Goal: Task Accomplishment & Management: Use online tool/utility

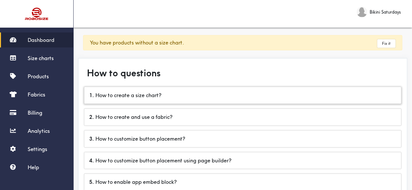
click at [161, 93] on div "1 . How to create a size chart?" at bounding box center [242, 95] width 316 height 17
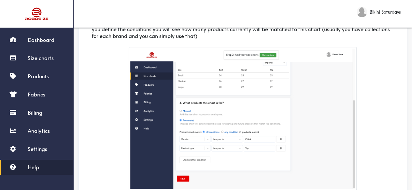
scroll to position [781, 0]
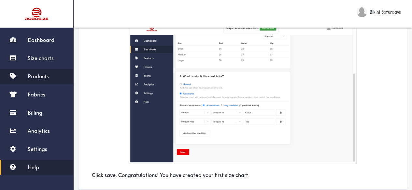
click at [40, 77] on span "Products" at bounding box center [38, 76] width 21 height 7
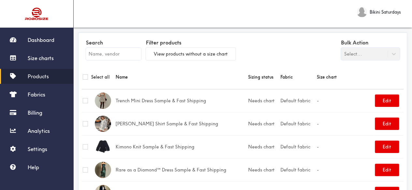
click at [118, 54] on input "text" at bounding box center [113, 54] width 55 height 12
paste input "Seaschells Dress"
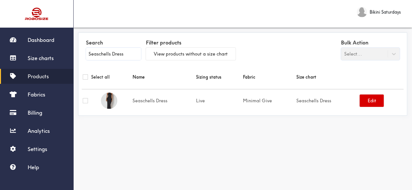
type input "Seaschells Dress"
click at [375, 102] on button "Edit" at bounding box center [371, 101] width 24 height 12
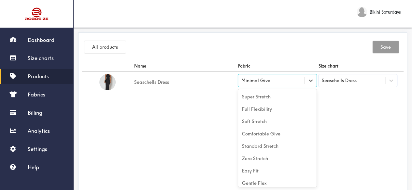
click at [259, 84] on div "Minimal Give" at bounding box center [255, 80] width 29 height 7
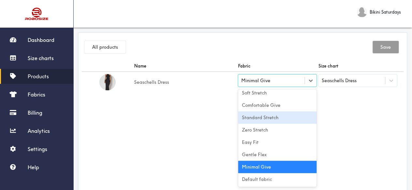
click at [201, 132] on div "Name Fabric Size chart Seaschells Dress option [object Object] focused, 5 of 10…" at bounding box center [242, 134] width 321 height 146
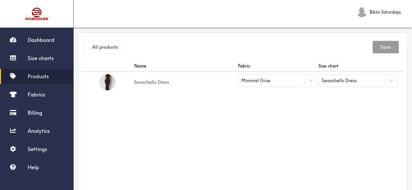
click at [336, 83] on div "Seaschells Dress" at bounding box center [338, 80] width 35 height 7
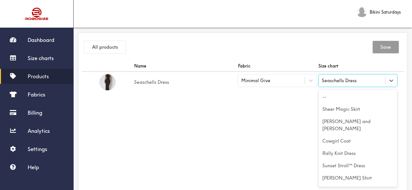
scroll to position [5993, 0]
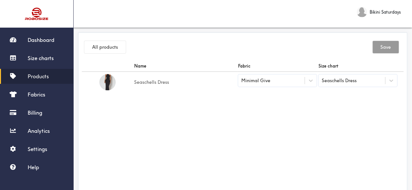
click at [284, 128] on div "Name Fabric Size chart Seaschells Dress Minimal Give Seaschells Dress" at bounding box center [242, 134] width 321 height 146
click at [149, 82] on td "Seaschells Dress" at bounding box center [185, 82] width 104 height 21
click at [107, 86] on img at bounding box center [107, 82] width 16 height 16
click at [43, 59] on span "Size charts" at bounding box center [41, 58] width 26 height 7
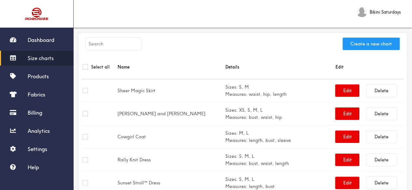
click at [357, 45] on button "Create a new chart" at bounding box center [370, 44] width 57 height 12
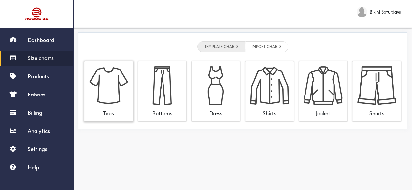
click at [108, 105] on div "Tops" at bounding box center [108, 111] width 39 height 12
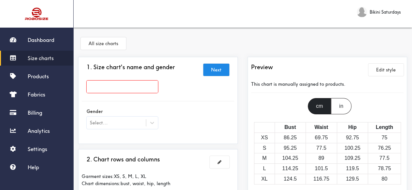
click at [112, 91] on input "text" at bounding box center [122, 87] width 71 height 12
click at [113, 86] on input "text" at bounding box center [122, 87] width 71 height 12
paste input "Clidy Dress"
type input "Clidy Dress"
click at [187, 91] on div "Clidy Dress" at bounding box center [158, 89] width 152 height 16
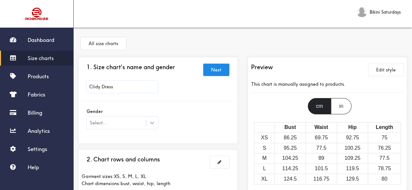
click at [153, 127] on div at bounding box center [152, 123] width 12 height 12
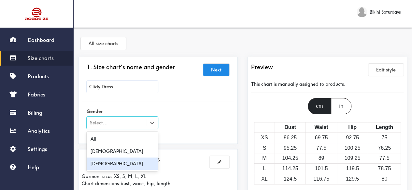
click at [102, 163] on div "[DEMOGRAPHIC_DATA]" at bounding box center [122, 164] width 71 height 12
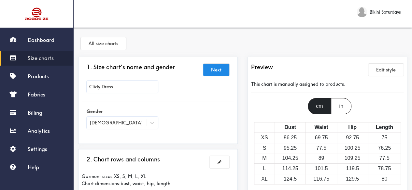
click at [189, 116] on div "Gender Female" at bounding box center [158, 119] width 152 height 26
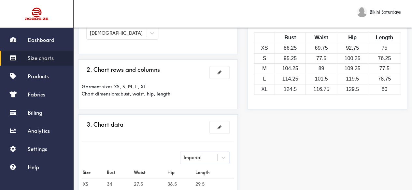
scroll to position [98, 0]
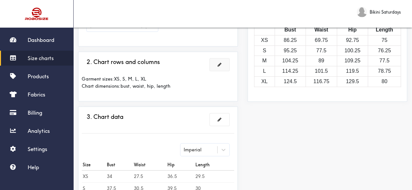
click at [219, 63] on span at bounding box center [219, 64] width 4 height 5
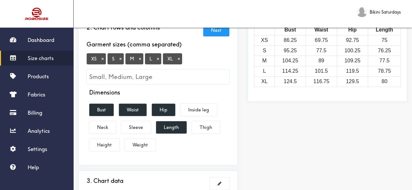
click at [109, 78] on input "Small, Medium, Large" at bounding box center [158, 77] width 142 height 15
click at [111, 75] on input "Small, Medium, Large" at bounding box center [158, 77] width 142 height 15
type input "S.M.L.XL"
click at [102, 59] on button "×" at bounding box center [102, 59] width 7 height 6
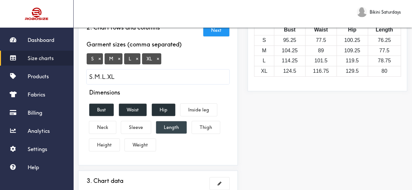
click at [175, 129] on button "Length" at bounding box center [171, 127] width 31 height 12
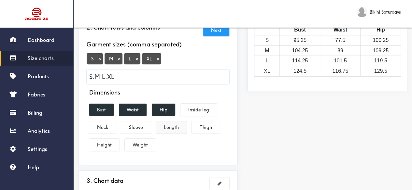
click at [169, 128] on button "Length" at bounding box center [171, 127] width 31 height 12
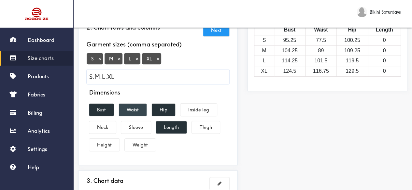
click at [129, 109] on button "Waist" at bounding box center [133, 110] width 28 height 12
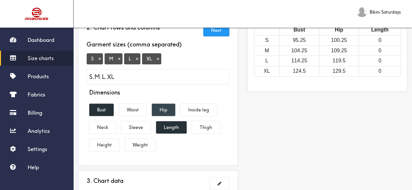
click at [166, 108] on button "Hip" at bounding box center [163, 110] width 23 height 12
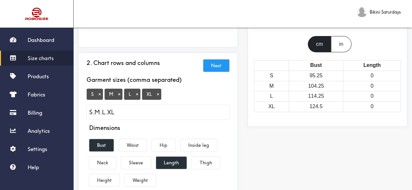
scroll to position [56, 0]
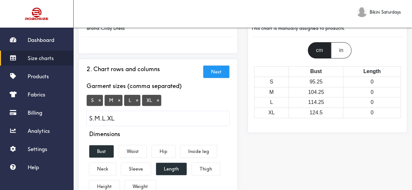
click at [215, 70] on button "Next" at bounding box center [216, 72] width 26 height 12
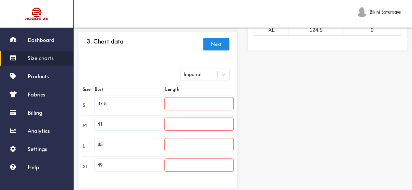
scroll to position [154, 0]
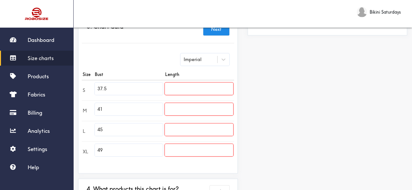
click at [118, 88] on input "37.5" at bounding box center [129, 89] width 68 height 12
click at [118, 90] on input "37.5" at bounding box center [129, 89] width 68 height 12
paste input "2.3"
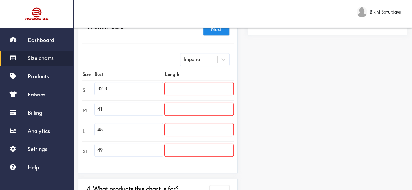
type input "32.3"
click at [113, 111] on input "41" at bounding box center [129, 109] width 68 height 12
paste input "33.9"
type input "33.9"
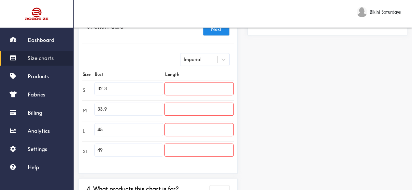
click at [118, 132] on input "45" at bounding box center [129, 130] width 68 height 12
paste input "36.2"
type input "36.2"
click at [116, 149] on input "49" at bounding box center [129, 150] width 68 height 12
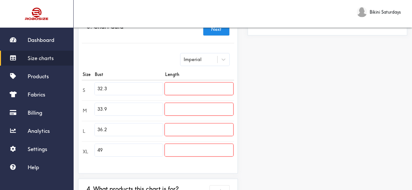
click at [116, 149] on input "49" at bounding box center [129, 150] width 68 height 12
paste input "38.6"
type input "38.6"
click at [305, 104] on div "Preview Edit style This chart is manually assigned to products. cm in Bust Leng…" at bounding box center [326, 64] width 169 height 323
click at [223, 62] on icon at bounding box center [223, 59] width 7 height 7
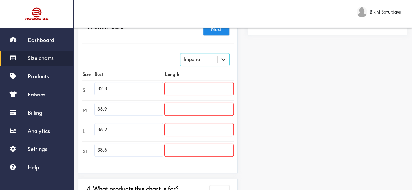
click at [221, 60] on icon at bounding box center [223, 59] width 7 height 7
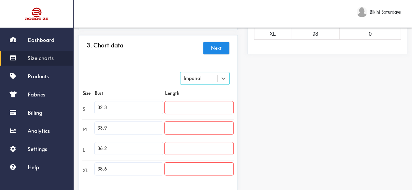
scroll to position [121, 0]
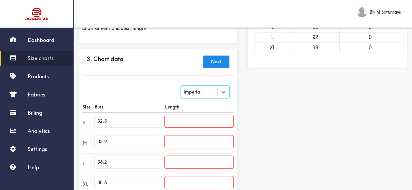
click at [185, 122] on input "text" at bounding box center [199, 121] width 68 height 12
paste input "53.5"
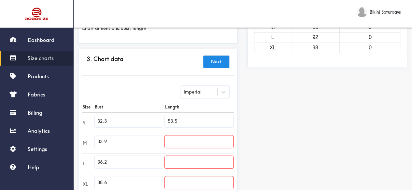
type input "53.5"
click at [178, 142] on input "text" at bounding box center [199, 142] width 68 height 12
paste input "53.9"
type input "53.9"
click at [282, 128] on div "Preview Edit style This chart is manually assigned to products. cm in Bust Leng…" at bounding box center [326, 97] width 169 height 323
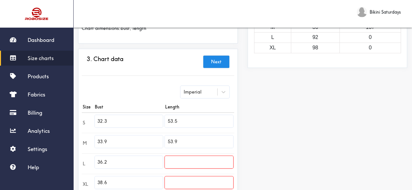
click at [178, 159] on input "text" at bounding box center [199, 162] width 68 height 12
paste input "54.3"
type input "54.3"
click at [280, 123] on div "Preview Edit style This chart is manually assigned to products. cm in Bust Leng…" at bounding box center [326, 97] width 169 height 323
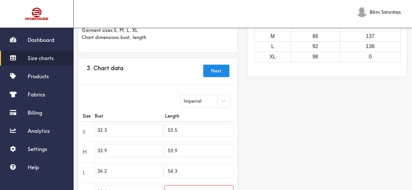
scroll to position [23, 0]
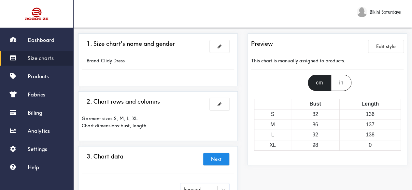
click at [338, 86] on div "in" at bounding box center [341, 83] width 20 height 16
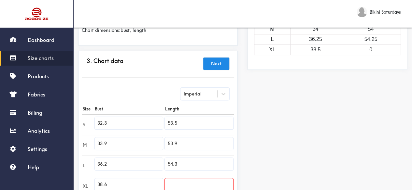
scroll to position [121, 0]
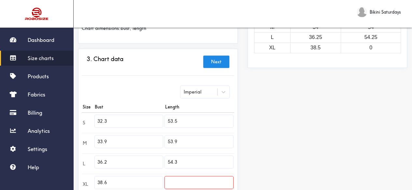
click at [127, 122] on input "32.3" at bounding box center [129, 121] width 68 height 12
click at [126, 119] on input "32.3" at bounding box center [129, 121] width 68 height 12
click at [125, 119] on input "32.3" at bounding box center [129, 121] width 68 height 12
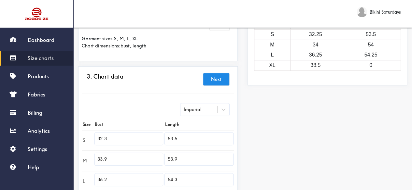
scroll to position [88, 0]
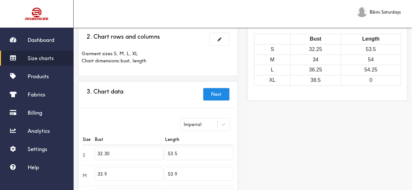
click at [294, 142] on div "Preview Edit style This chart is manually assigned to products. cm in Bust Leng…" at bounding box center [326, 129] width 169 height 323
click at [198, 122] on div "Imperial" at bounding box center [192, 124] width 18 height 7
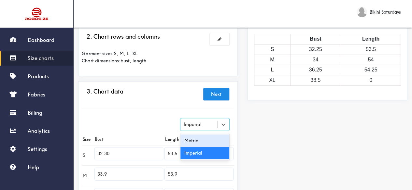
click at [196, 141] on div "Metric" at bounding box center [204, 141] width 49 height 12
type input "82.04"
type input "135.89"
type input "86.11"
type input "136.91"
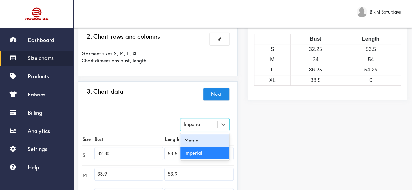
type input "91.95"
type input "137.92"
type input "98.04"
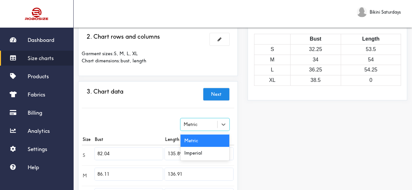
click at [190, 127] on div "Metric" at bounding box center [204, 124] width 49 height 12
click at [191, 153] on div "Imperial" at bounding box center [204, 153] width 49 height 12
type input "32.3"
type input "53.5"
type input "33.9"
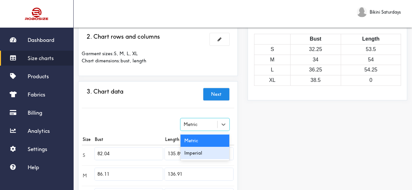
type input "53.9"
type input "36.2"
type input "54.3"
type input "38.6"
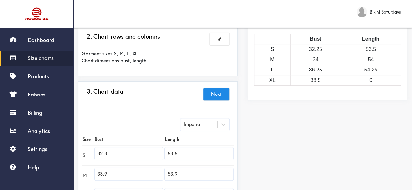
click at [282, 138] on div "Preview Edit style This chart is manually assigned to products. cm in Bust Leng…" at bounding box center [326, 129] width 169 height 323
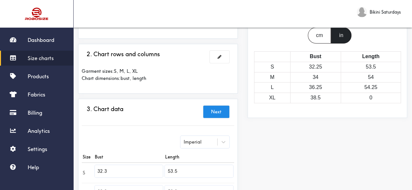
scroll to position [56, 0]
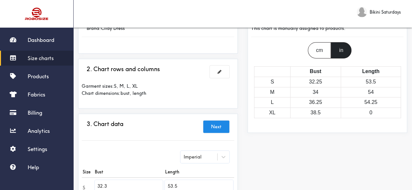
click at [320, 53] on div "cm" at bounding box center [318, 50] width 23 height 16
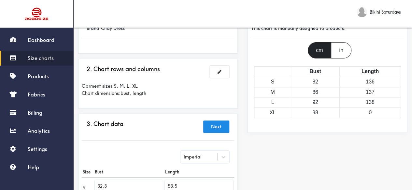
click at [339, 53] on div "in" at bounding box center [341, 50] width 20 height 16
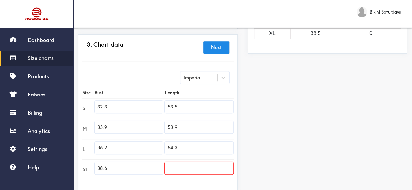
scroll to position [154, 0]
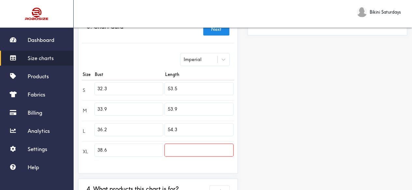
click at [178, 153] on input "text" at bounding box center [199, 150] width 68 height 12
paste input "54.7"
type input "54.7"
click at [298, 137] on div "Preview Edit style This chart is manually assigned to products. cm in Bust Leng…" at bounding box center [326, 64] width 169 height 323
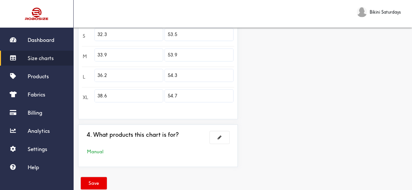
scroll to position [221, 0]
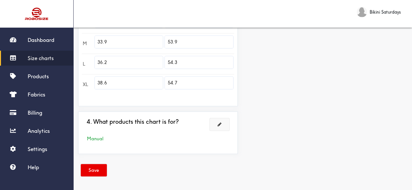
click at [217, 127] on button at bounding box center [219, 124] width 20 height 12
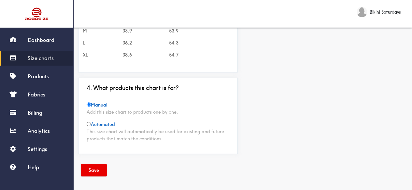
click at [90, 165] on button "Save" at bounding box center [94, 170] width 26 height 12
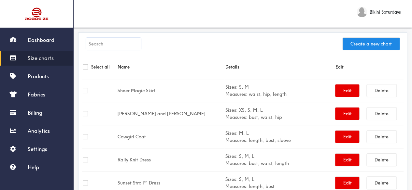
click at [104, 45] on input "text" at bounding box center [113, 44] width 55 height 12
click at [40, 76] on span "Products" at bounding box center [38, 76] width 21 height 7
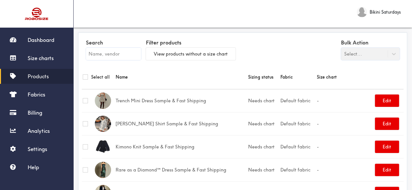
click at [116, 57] on input "text" at bounding box center [113, 54] width 55 height 12
paste input "54.7"
type input "54.7"
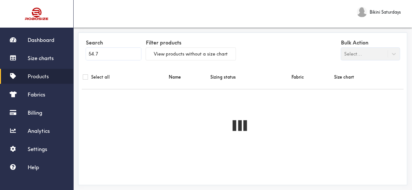
click at [116, 57] on input "54.7" at bounding box center [113, 54] width 55 height 12
checkbox input "true"
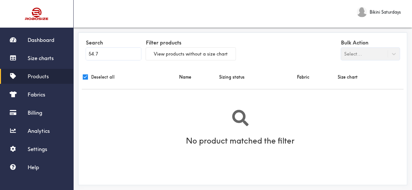
paste input "Clidy Dress"
type input "Clidy Dress"
click at [372, 56] on div "Bulk Action Select..." at bounding box center [370, 49] width 59 height 22
drag, startPoint x: 391, startPoint y: 56, endPoint x: 386, endPoint y: 55, distance: 4.9
click at [391, 56] on div "Bulk Action Select..." at bounding box center [370, 49] width 59 height 22
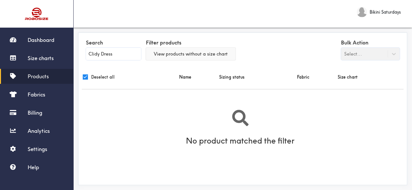
click at [164, 54] on button "View products without a size chart" at bounding box center [190, 54] width 89 height 12
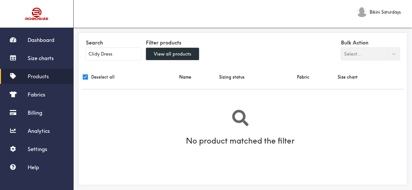
click at [125, 56] on input "Clidy Dress" at bounding box center [113, 54] width 55 height 12
click at [85, 78] on input "checkbox" at bounding box center [85, 76] width 5 height 5
click at [86, 78] on input "checkbox" at bounding box center [85, 76] width 5 height 5
checkbox input "true"
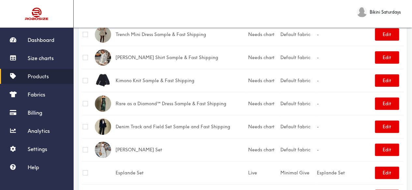
scroll to position [65, 0]
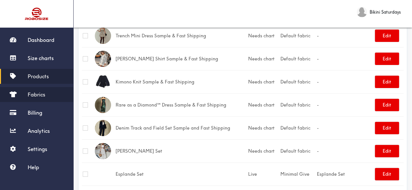
click at [43, 93] on span "Fabrics" at bounding box center [37, 94] width 18 height 7
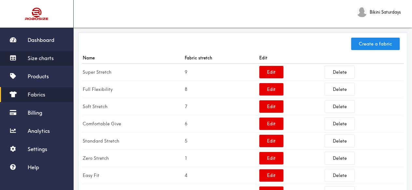
click at [46, 58] on span "Size charts" at bounding box center [41, 58] width 26 height 7
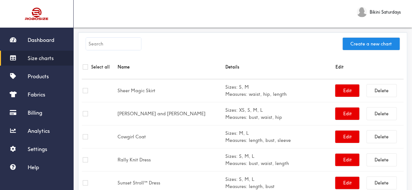
click at [113, 46] on input "text" at bounding box center [113, 44] width 55 height 12
paste input "Clidy Dress"
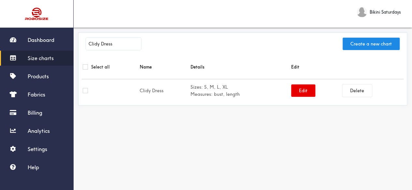
type input "Clidy Dress"
click at [85, 92] on input "checkbox" at bounding box center [85, 90] width 5 height 5
checkbox input "true"
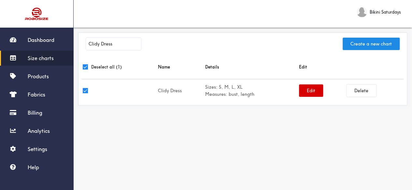
click at [307, 94] on button "Edit" at bounding box center [311, 91] width 24 height 12
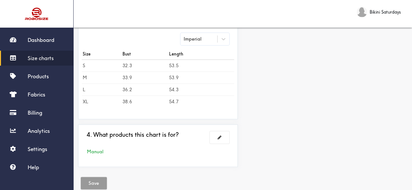
scroll to position [222, 0]
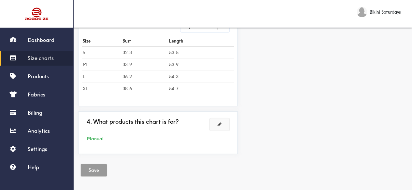
click at [214, 124] on button at bounding box center [219, 124] width 20 height 12
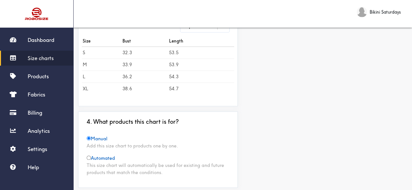
click at [88, 156] on input "radio" at bounding box center [89, 158] width 4 height 4
radio input "true"
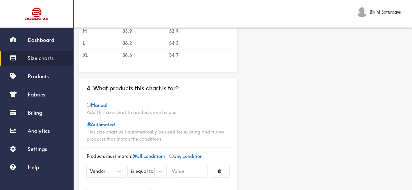
scroll to position [252, 0]
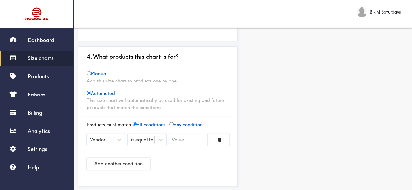
click at [173, 122] on input "radio" at bounding box center [171, 124] width 4 height 4
radio input "true"
click at [137, 122] on input "radio" at bounding box center [134, 124] width 4 height 4
radio input "true"
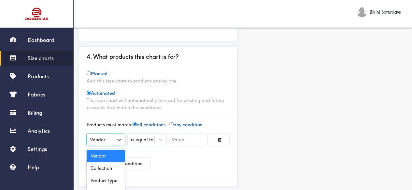
click at [101, 140] on div "Vendor" at bounding box center [97, 139] width 15 height 7
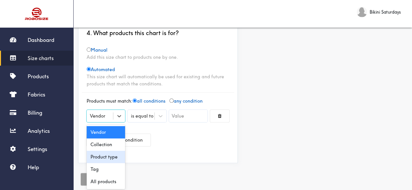
click at [103, 158] on div "Product type" at bounding box center [106, 157] width 38 height 12
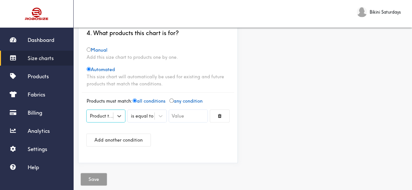
click at [183, 114] on input "text" at bounding box center [188, 116] width 38 height 12
click at [104, 115] on div "Product type" at bounding box center [102, 116] width 24 height 7
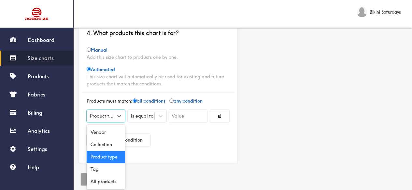
click at [105, 155] on div "Product type" at bounding box center [106, 157] width 38 height 12
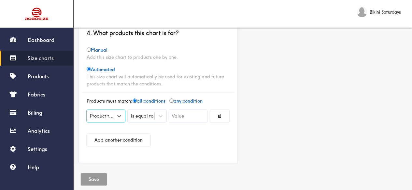
click at [141, 117] on div "is equal to" at bounding box center [147, 118] width 38 height 16
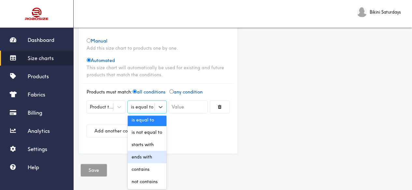
scroll to position [0, 0]
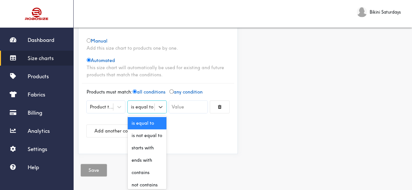
click at [142, 124] on div "is equal to" at bounding box center [147, 123] width 38 height 12
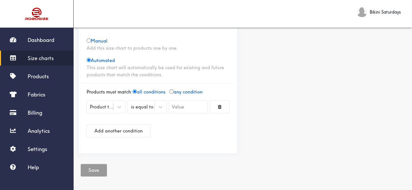
click at [180, 106] on input "text" at bounding box center [188, 107] width 38 height 12
paste input "Clidy Dress"
type input "Clidy Dress"
click at [95, 167] on div "Save" at bounding box center [242, 171] width 329 height 24
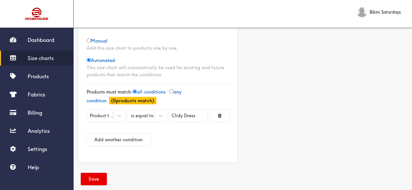
click at [173, 89] on input "radio" at bounding box center [171, 91] width 4 height 4
radio input "true"
click at [94, 176] on button "Save" at bounding box center [94, 179] width 26 height 12
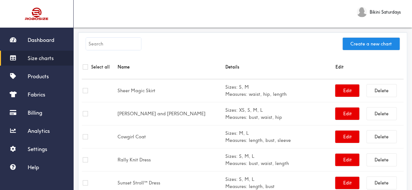
click at [100, 47] on input "text" at bounding box center [113, 44] width 55 height 12
paste input "Clidy Dress"
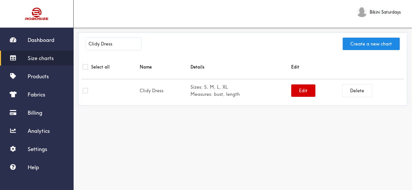
type input "Clidy Dress"
click at [300, 91] on button "Edit" at bounding box center [303, 91] width 24 height 12
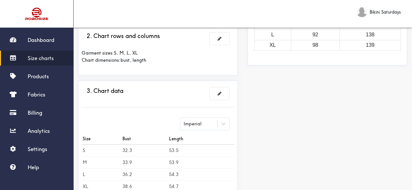
scroll to position [130, 0]
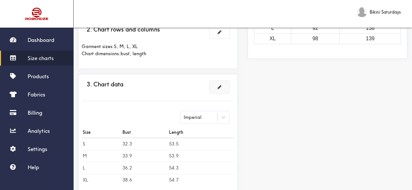
click at [218, 90] on button at bounding box center [219, 87] width 20 height 12
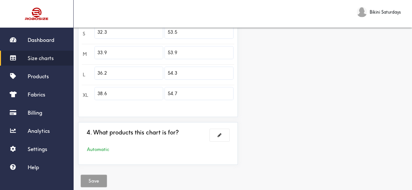
scroll to position [219, 0]
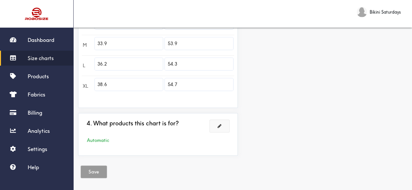
click at [220, 127] on button at bounding box center [219, 126] width 20 height 12
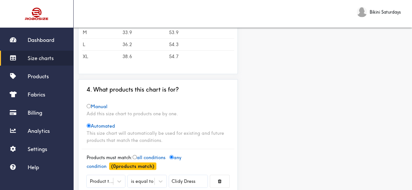
click at [89, 106] on input "radio" at bounding box center [89, 106] width 4 height 4
radio input "true"
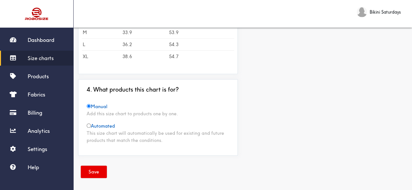
click at [88, 126] on input "radio" at bounding box center [89, 126] width 4 height 4
radio input "true"
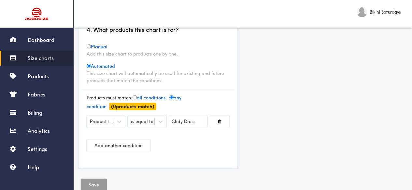
scroll to position [284, 0]
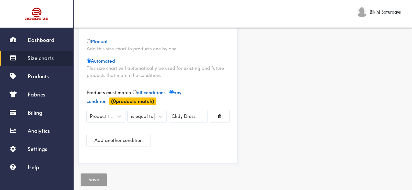
click at [137, 91] on input "radio" at bounding box center [134, 92] width 4 height 4
radio input "true"
click at [217, 96] on div "Products must match: all conditions any condition ( 0 products match)" at bounding box center [158, 97] width 152 height 16
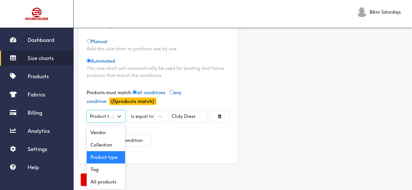
click at [105, 113] on div "Product type" at bounding box center [102, 116] width 24 height 7
click at [98, 184] on div "All products" at bounding box center [106, 182] width 38 height 12
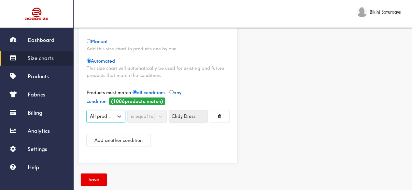
click at [86, 114] on div "option All products, selected. Select is focused , press Down to open the menu,…" at bounding box center [158, 128] width 152 height 47
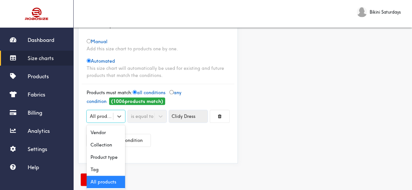
click at [95, 116] on div "All products" at bounding box center [102, 116] width 24 height 7
click at [100, 157] on div "Product type" at bounding box center [106, 157] width 38 height 12
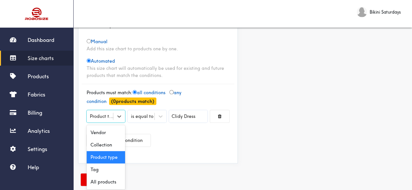
click at [104, 110] on div "Product type" at bounding box center [106, 116] width 38 height 12
click at [103, 128] on div "Vendor" at bounding box center [106, 133] width 38 height 12
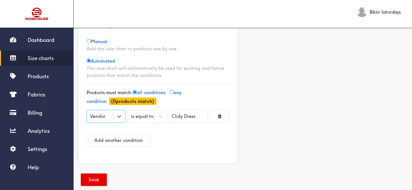
click at [200, 115] on input "Clidy Dress" at bounding box center [188, 116] width 38 height 12
click at [140, 119] on div "is equal to" at bounding box center [147, 116] width 38 height 12
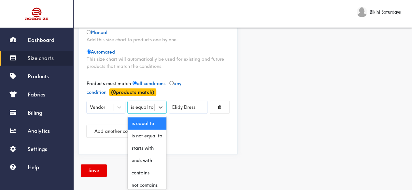
scroll to position [294, 0]
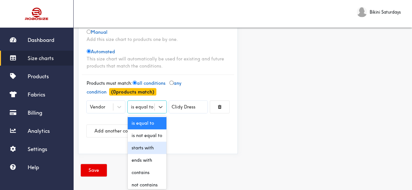
click at [141, 152] on div "starts with" at bounding box center [147, 148] width 38 height 12
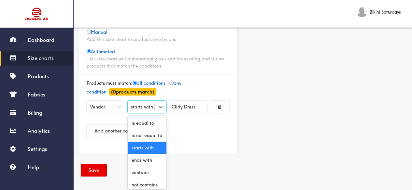
click at [142, 107] on div "starts with" at bounding box center [142, 106] width 22 height 7
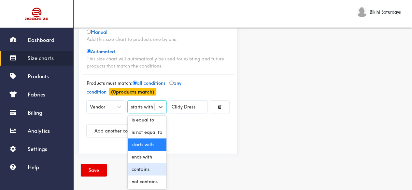
click at [140, 163] on div "contains" at bounding box center [147, 169] width 38 height 12
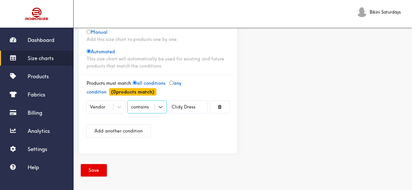
click at [183, 134] on div "Add another condition" at bounding box center [158, 131] width 142 height 23
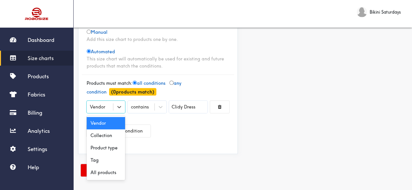
click at [99, 107] on div "Vendor" at bounding box center [97, 106] width 15 height 7
click at [100, 146] on div "Product type" at bounding box center [106, 148] width 38 height 12
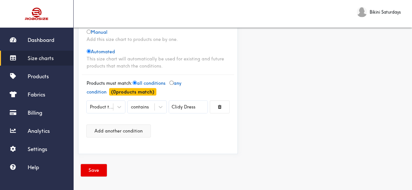
click at [103, 134] on button "Add another condition" at bounding box center [119, 131] width 64 height 12
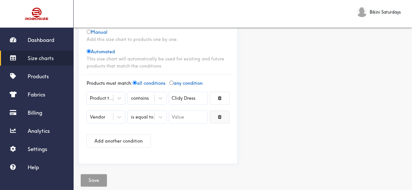
click at [220, 118] on button at bounding box center [219, 117] width 19 height 12
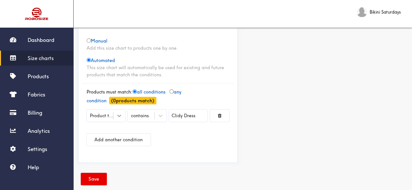
scroll to position [294, 0]
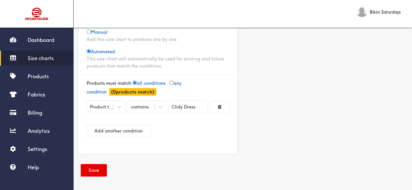
click at [103, 106] on div "Product type" at bounding box center [102, 106] width 24 height 7
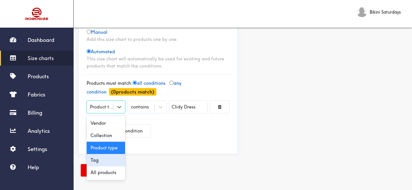
click at [95, 160] on div "Tag" at bounding box center [106, 160] width 38 height 12
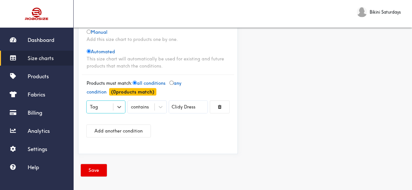
click at [87, 106] on div "Tag" at bounding box center [100, 107] width 26 height 7
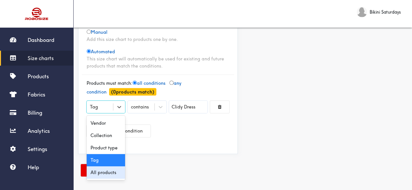
click at [98, 172] on div "All products" at bounding box center [106, 173] width 38 height 12
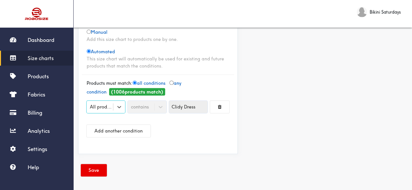
click at [142, 105] on div "contains" at bounding box center [147, 107] width 38 height 12
click at [102, 105] on div "All products" at bounding box center [102, 106] width 24 height 7
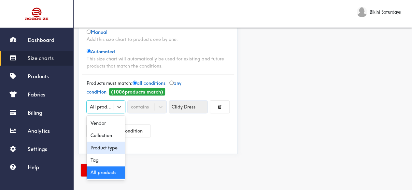
click at [107, 146] on div "Product type" at bounding box center [106, 148] width 38 height 12
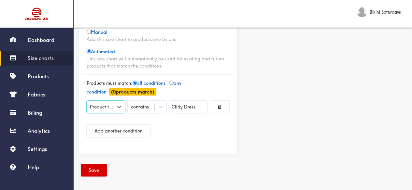
click at [97, 172] on button "Save" at bounding box center [94, 170] width 26 height 12
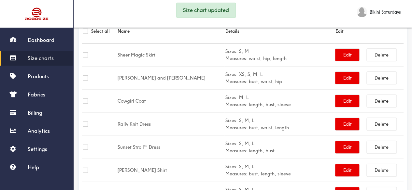
scroll to position [1, 0]
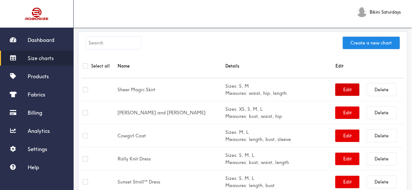
click at [336, 88] on button "Edit" at bounding box center [347, 90] width 24 height 12
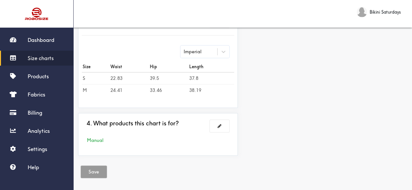
scroll to position [196, 0]
click at [224, 127] on button at bounding box center [219, 126] width 20 height 12
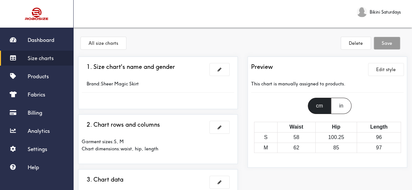
scroll to position [0, 0]
click at [99, 47] on button "All size charts" at bounding box center [103, 43] width 45 height 12
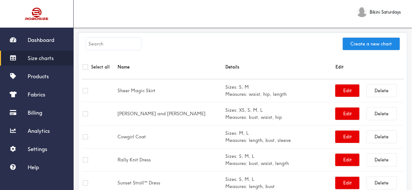
click at [107, 43] on input "text" at bounding box center [113, 44] width 55 height 12
paste input "Clidy Dress"
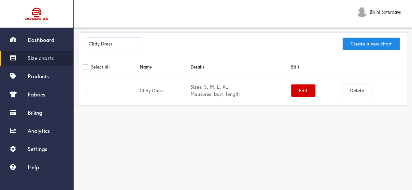
type input "Clidy Dress"
click at [312, 92] on button "Edit" at bounding box center [303, 91] width 24 height 12
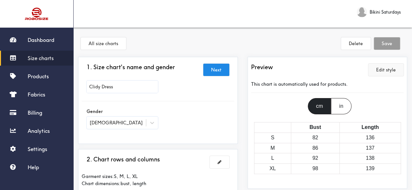
click at [385, 73] on button "Edit style" at bounding box center [385, 70] width 35 height 12
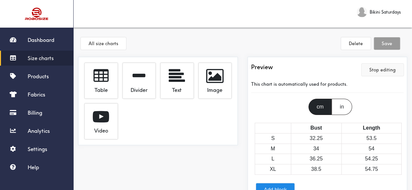
click at [383, 72] on button "Stop editing" at bounding box center [382, 70] width 42 height 12
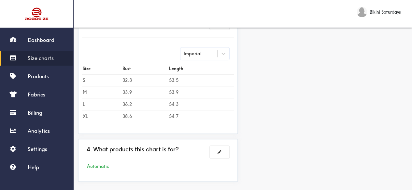
scroll to position [222, 0]
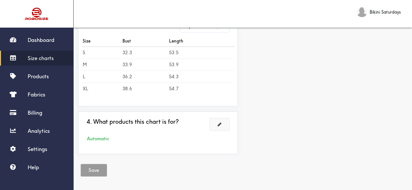
click at [221, 125] on button at bounding box center [219, 124] width 20 height 12
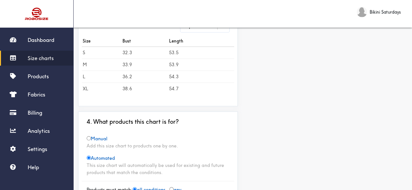
click at [89, 137] on input "radio" at bounding box center [89, 138] width 4 height 4
radio input "true"
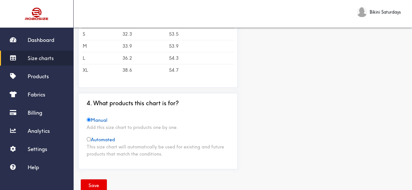
scroll to position [221, 0]
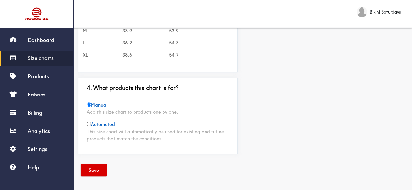
click at [92, 168] on button "Save" at bounding box center [94, 170] width 26 height 12
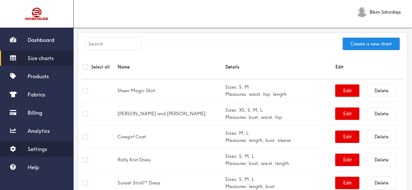
click at [39, 150] on span "Settings" at bounding box center [38, 149] width 20 height 7
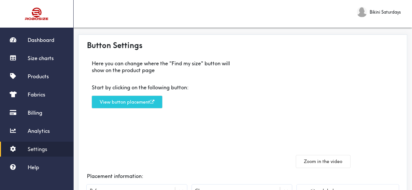
scroll to position [33, 0]
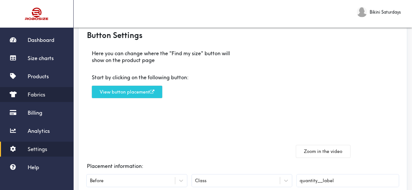
click at [40, 93] on span "Fabrics" at bounding box center [37, 94] width 18 height 7
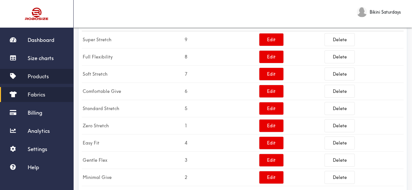
click at [39, 77] on span "Products" at bounding box center [38, 76] width 21 height 7
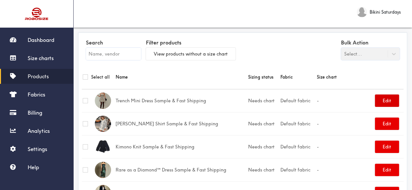
click at [392, 100] on button "Edit" at bounding box center [386, 101] width 24 height 12
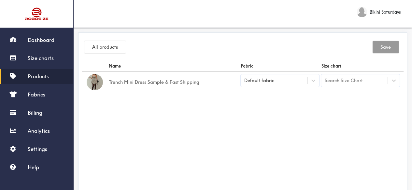
click at [141, 83] on td "Trench Mini Dress Sample & Fast Shipping" at bounding box center [174, 82] width 132 height 21
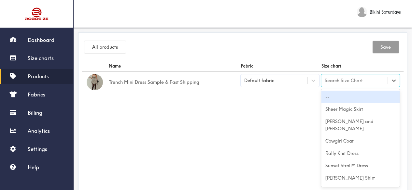
click at [330, 79] on div "Search Size Chart" at bounding box center [343, 80] width 38 height 7
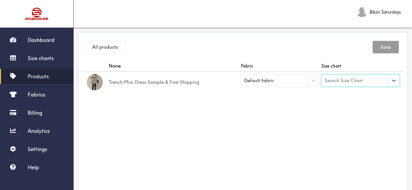
click at [330, 79] on div "Search Size Chart" at bounding box center [343, 80] width 38 height 7
click at [141, 84] on td "Trench Mini Dress Sample & Fast Shipping" at bounding box center [174, 82] width 132 height 21
click at [99, 45] on button "All products" at bounding box center [104, 47] width 41 height 12
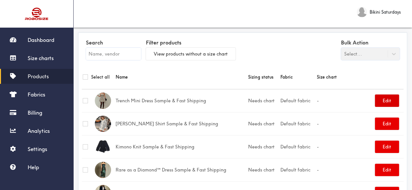
click at [384, 101] on button "Edit" at bounding box center [386, 101] width 24 height 12
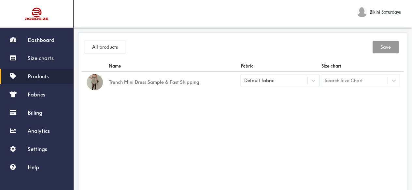
click at [257, 83] on div "Default fabric" at bounding box center [259, 80] width 30 height 7
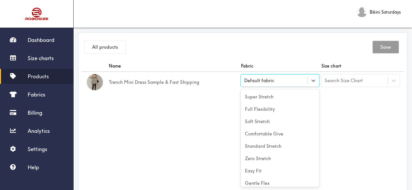
scroll to position [29, 0]
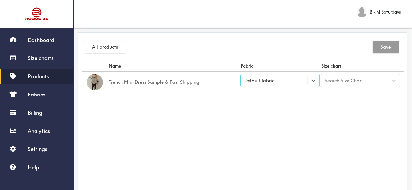
click at [257, 83] on div "Default fabric" at bounding box center [259, 80] width 30 height 7
click at [38, 57] on span "Size charts" at bounding box center [41, 58] width 26 height 7
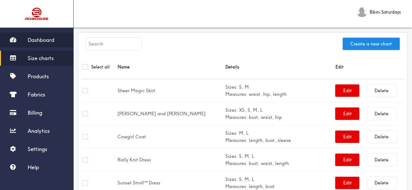
click at [37, 39] on span "Dashboard" at bounding box center [41, 40] width 27 height 7
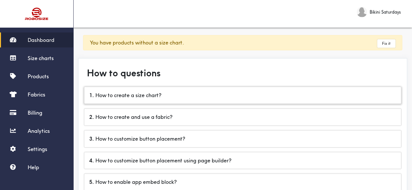
click at [141, 99] on div "1 . How to create a size chart?" at bounding box center [242, 95] width 316 height 17
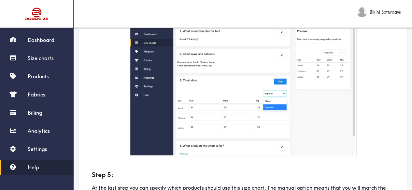
scroll to position [586, 0]
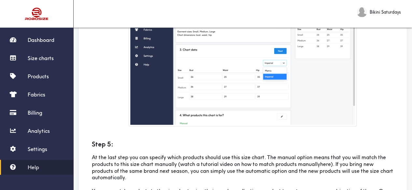
click at [326, 167] on link "here" at bounding box center [325, 164] width 11 height 7
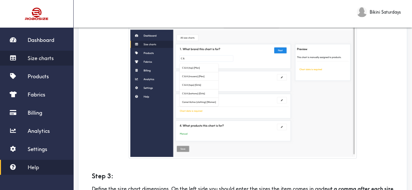
click at [41, 58] on span "Size charts" at bounding box center [41, 58] width 26 height 7
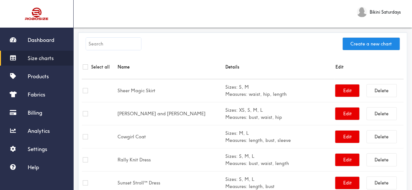
click at [107, 47] on input "text" at bounding box center [113, 44] width 55 height 12
paste input "https://www.youtube.com/watch?t=106&v=otV-hlHVjNo&feature=youtu.be&themeRefresh…"
type input "https://www.youtube.com/watch?t=106&v=otV-hlHVjNo&feature=youtu.be&themeRefresh…"
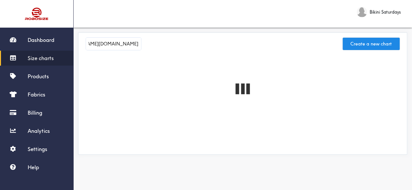
click at [113, 44] on input "https://www.youtube.com/watch?t=106&v=otV-hlHVjNo&feature=youtu.be&themeRefresh…" at bounding box center [113, 44] width 55 height 12
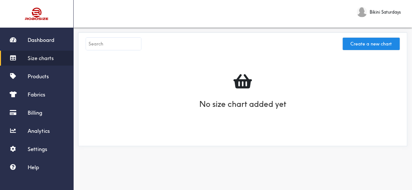
scroll to position [0, 0]
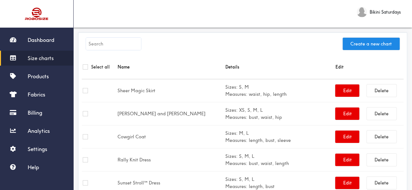
paste input "Clidy Dress"
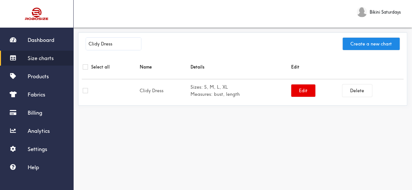
type input "Clidy Dress"
click at [85, 67] on input "checkbox" at bounding box center [85, 66] width 5 height 5
checkbox input "true"
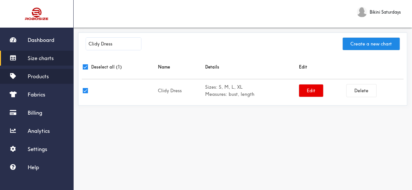
click at [36, 74] on span "Products" at bounding box center [38, 76] width 21 height 7
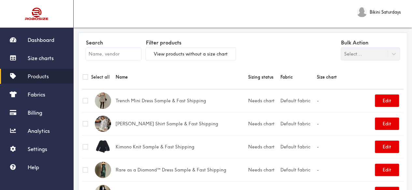
click at [116, 55] on input "text" at bounding box center [113, 54] width 55 height 12
paste input "Clidy Dress"
type input "Clidy Dress"
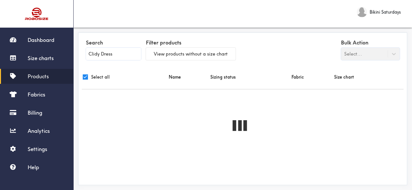
checkbox input "true"
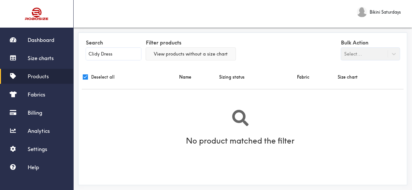
click at [161, 53] on button "View products without a size chart" at bounding box center [190, 54] width 89 height 12
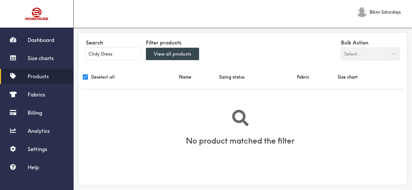
click at [165, 58] on button "View all products" at bounding box center [172, 54] width 53 height 12
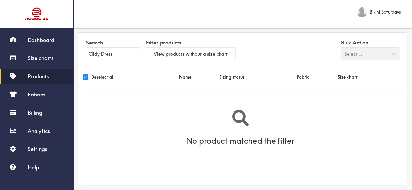
click at [126, 54] on input "Clidy Dress" at bounding box center [113, 54] width 55 height 12
click at [366, 59] on div "Bulk Action Select..." at bounding box center [370, 49] width 59 height 22
click at [364, 57] on div "Bulk Action Select..." at bounding box center [370, 49] width 59 height 22
click at [398, 54] on div "Bulk Action Select..." at bounding box center [370, 49] width 59 height 22
click at [113, 52] on input "Clidy Dress" at bounding box center [113, 54] width 55 height 12
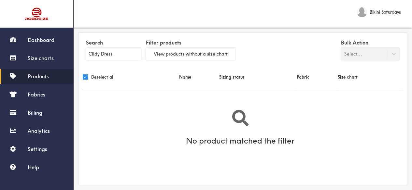
click at [113, 52] on input "Clidy Dress" at bounding box center [113, 54] width 55 height 12
paste input "text"
type input "Cli"
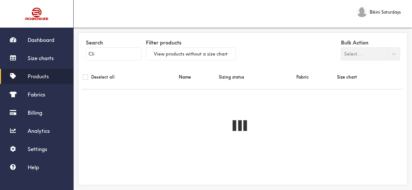
checkbox input "false"
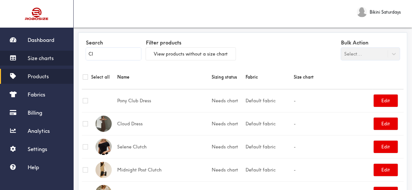
type input "Cl"
click at [41, 61] on span "Size charts" at bounding box center [41, 58] width 26 height 7
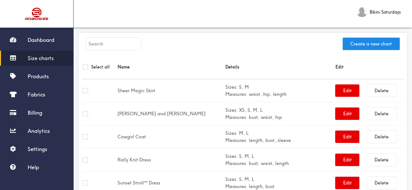
click at [112, 47] on input "text" at bounding box center [113, 44] width 55 height 12
paste input "Clidy Dress"
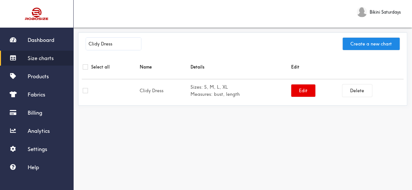
type input "Clidy Dress"
click at [87, 66] on input "checkbox" at bounding box center [85, 66] width 5 height 5
checkbox input "true"
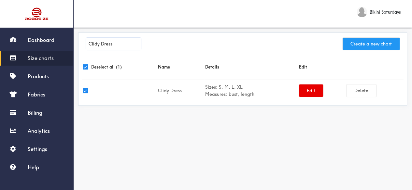
click at [358, 47] on button "Create a new chart" at bounding box center [370, 44] width 57 height 12
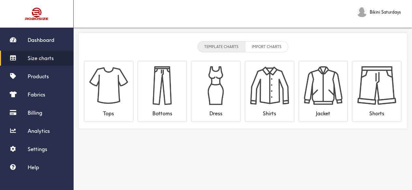
click at [46, 57] on span "Size charts" at bounding box center [41, 58] width 26 height 7
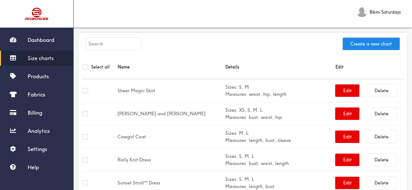
click at [87, 65] on input "checkbox" at bounding box center [85, 66] width 5 height 5
checkbox input "true"
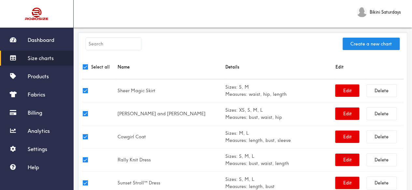
checkbox input "true"
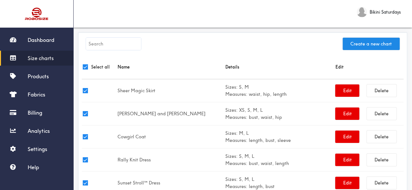
checkbox input "true"
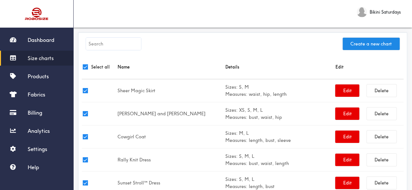
checkbox input "true"
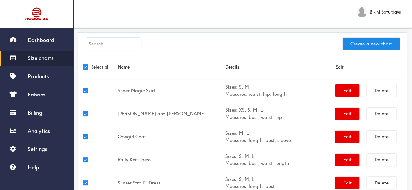
checkbox input "true"
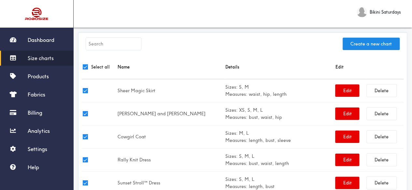
checkbox input "true"
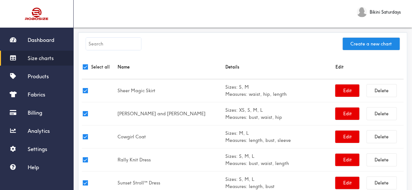
checkbox input "true"
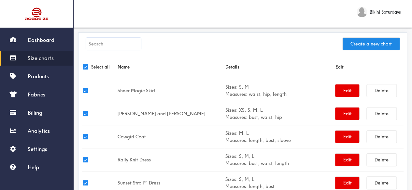
checkbox input "true"
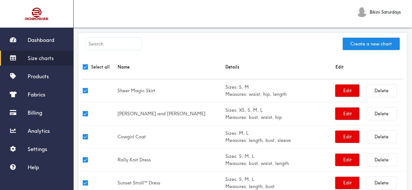
checkbox input "true"
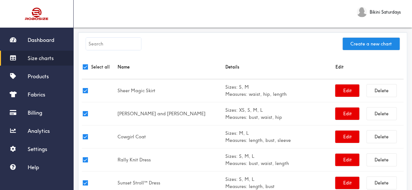
checkbox input "true"
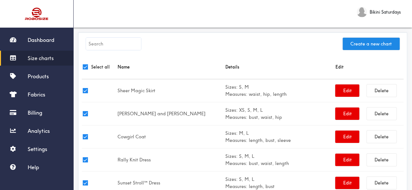
checkbox input "true"
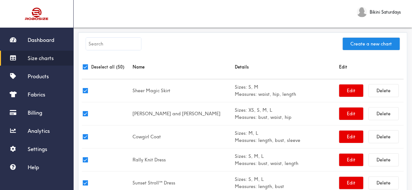
click at [100, 47] on input "text" at bounding box center [113, 44] width 55 height 12
paste input "Clidy Dress"
type input "Clidy Dress"
click at [213, 46] on div "Clidy Dress Create a new chart" at bounding box center [242, 45] width 321 height 19
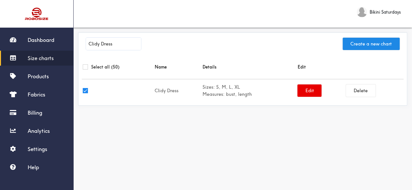
click at [84, 90] on input "checkbox" at bounding box center [85, 90] width 5 height 5
click at [85, 90] on input "checkbox" at bounding box center [85, 90] width 5 height 5
checkbox input "true"
click at [79, 86] on div "Clidy Dress Create a new chart Select all (50) Name Details Edit Clidy Dress Si…" at bounding box center [242, 69] width 329 height 73
click at [197, 49] on div "Clidy Dress Create a new chart" at bounding box center [242, 45] width 321 height 19
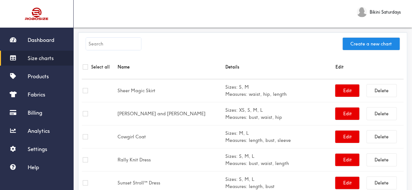
click at [107, 47] on input "text" at bounding box center [113, 44] width 55 height 12
paste input "Clidy Dress"
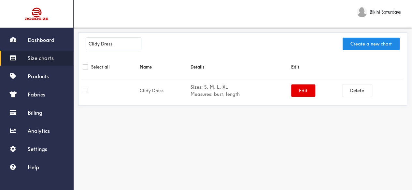
type input "Clidy Dress"
click at [83, 95] on td at bounding box center [110, 90] width 57 height 23
click at [84, 92] on input "checkbox" at bounding box center [85, 90] width 5 height 5
checkbox input "true"
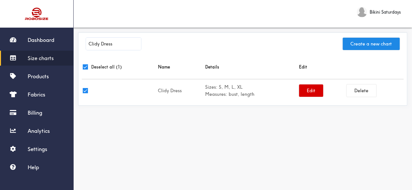
click at [307, 93] on button "Edit" at bounding box center [311, 91] width 24 height 12
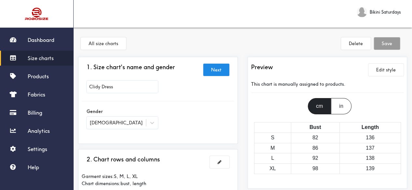
click at [264, 66] on h3 "Preview" at bounding box center [262, 67] width 22 height 7
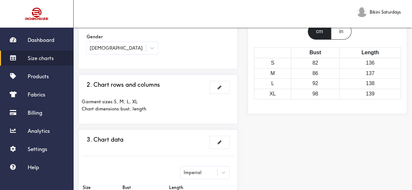
scroll to position [59, 0]
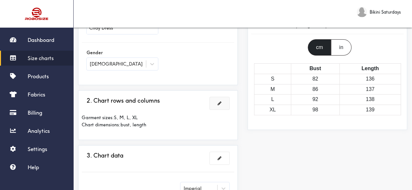
click at [216, 102] on button at bounding box center [219, 103] width 20 height 12
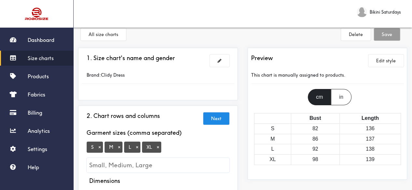
scroll to position [0, 0]
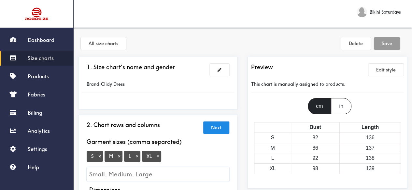
click at [336, 105] on div "in" at bounding box center [341, 106] width 20 height 16
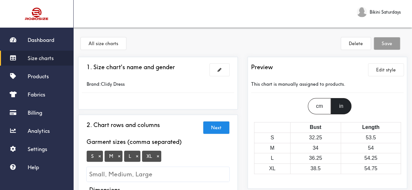
click at [55, 59] on link "Size charts" at bounding box center [36, 58] width 73 height 15
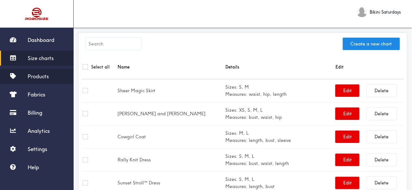
click at [40, 79] on span "Products" at bounding box center [38, 76] width 21 height 7
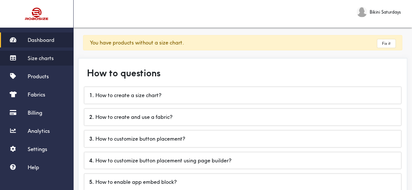
click at [38, 60] on span "Size charts" at bounding box center [41, 58] width 26 height 7
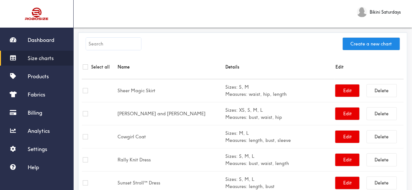
click at [110, 44] on input "text" at bounding box center [113, 44] width 55 height 12
paste input "Clidy Dress"
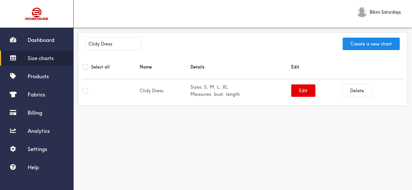
type input "Clidy Dress"
click at [85, 69] on input "checkbox" at bounding box center [85, 66] width 5 height 5
checkbox input "true"
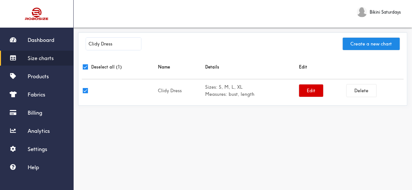
click at [312, 92] on button "Edit" at bounding box center [311, 91] width 24 height 12
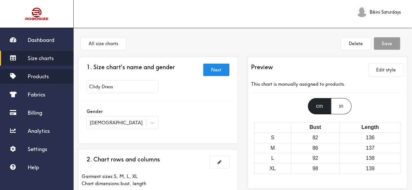
click at [52, 76] on link "Products" at bounding box center [36, 76] width 73 height 15
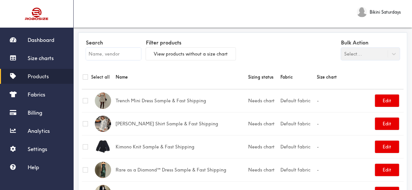
click at [111, 52] on input "text" at bounding box center [113, 54] width 55 height 12
paste input "Clidy Dress"
type input "Clidy Dress"
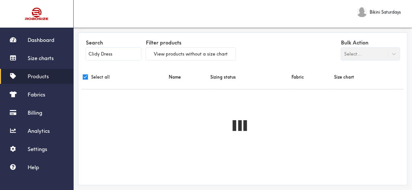
checkbox input "true"
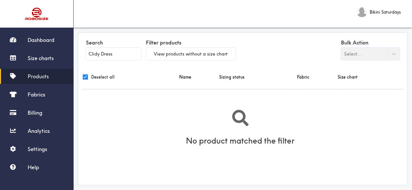
type input "Clidy Dress"
click at [358, 57] on div "Bulk Action Select..." at bounding box center [370, 49] width 59 height 22
click at [390, 54] on div "Bulk Action Select..." at bounding box center [370, 49] width 59 height 22
click at [125, 55] on input "Clidy Dress" at bounding box center [113, 54] width 55 height 12
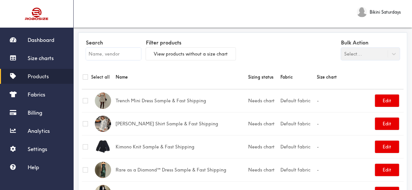
click at [109, 54] on input "text" at bounding box center [113, 54] width 55 height 12
paste input "Seaschells Dress"
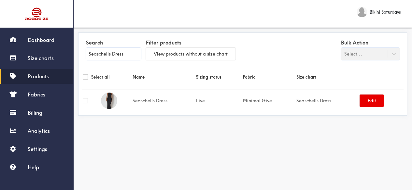
type input "Seaschells Dress"
click at [87, 76] on input "checkbox" at bounding box center [85, 76] width 5 height 5
checkbox input "true"
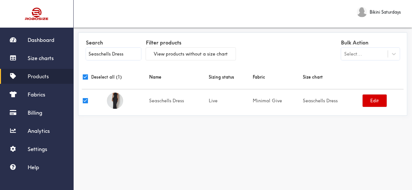
click at [368, 99] on button "Edit" at bounding box center [374, 101] width 24 height 12
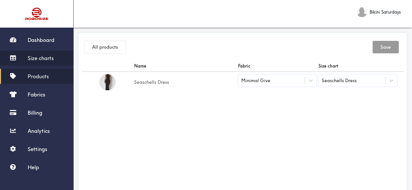
click at [34, 62] on link "Size charts" at bounding box center [36, 58] width 73 height 15
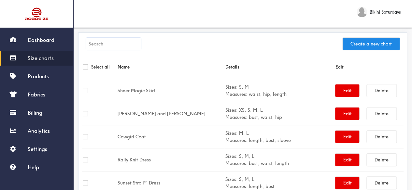
click at [108, 37] on div "Create a new chart" at bounding box center [242, 45] width 321 height 19
click at [107, 41] on input "text" at bounding box center [113, 44] width 55 height 12
paste input "Seaschells Dress"
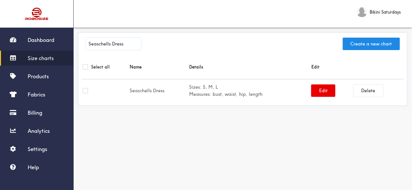
type input "Seaschells Dress"
click at [85, 68] on input "checkbox" at bounding box center [85, 66] width 5 height 5
checkbox input "true"
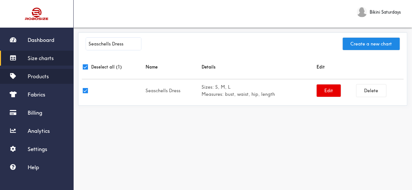
click at [35, 73] on link "Products" at bounding box center [36, 76] width 73 height 15
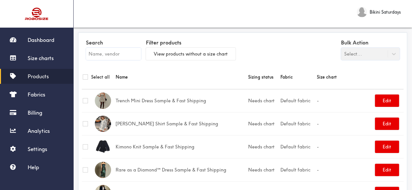
click at [110, 52] on input "text" at bounding box center [113, 54] width 55 height 12
paste input "Clidy Dress"
type input "Clidy Dress"
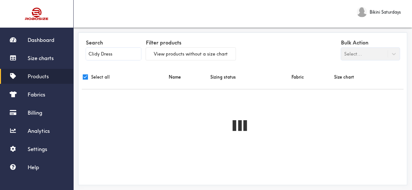
checkbox input "true"
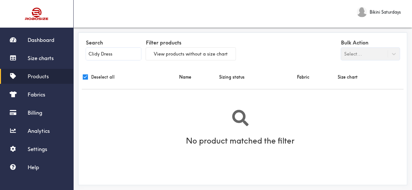
click at [121, 57] on input "Clidy Dress" at bounding box center [113, 54] width 55 height 12
type input "Clidy"
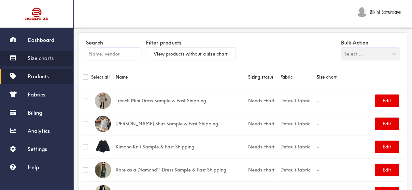
click at [42, 58] on span "Size charts" at bounding box center [41, 58] width 26 height 7
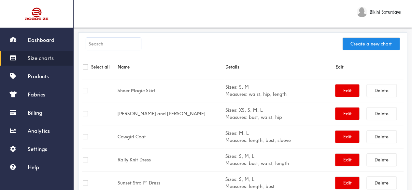
click at [115, 43] on input "text" at bounding box center [113, 44] width 55 height 12
click at [46, 55] on span "Size charts" at bounding box center [41, 58] width 26 height 7
click at [359, 45] on button "Create a new chart" at bounding box center [370, 44] width 57 height 12
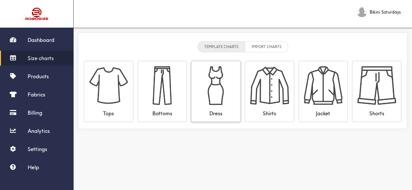
click at [206, 97] on img at bounding box center [215, 85] width 39 height 39
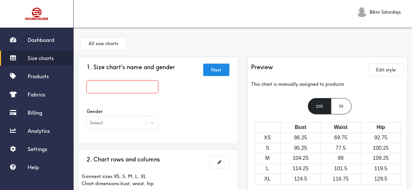
click at [130, 89] on input "text" at bounding box center [122, 87] width 71 height 12
paste input "Maree Dress"
type input "Maree Dress"
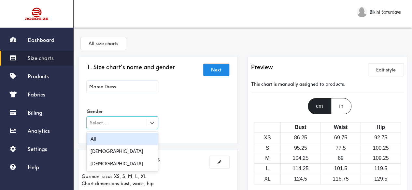
click at [125, 118] on div "Select..." at bounding box center [122, 123] width 71 height 12
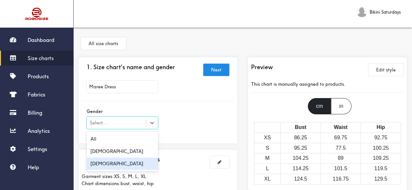
click at [100, 162] on div "[DEMOGRAPHIC_DATA]" at bounding box center [122, 164] width 71 height 12
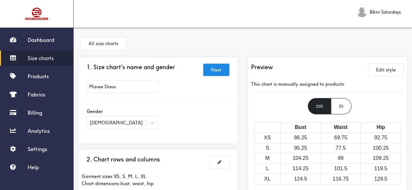
click at [190, 115] on div "Gender [DEMOGRAPHIC_DATA]" at bounding box center [158, 119] width 152 height 26
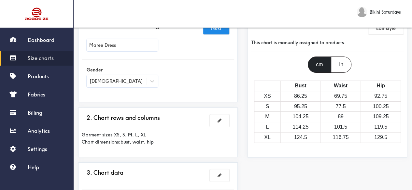
scroll to position [65, 0]
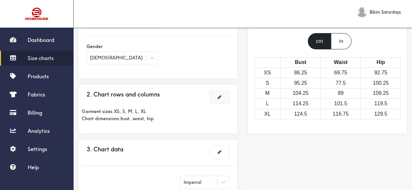
click at [218, 97] on span at bounding box center [219, 97] width 4 height 5
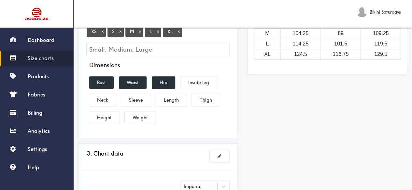
scroll to position [130, 0]
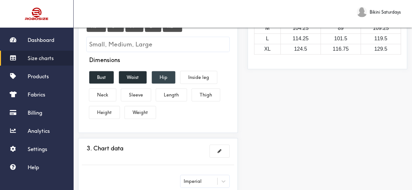
click at [161, 77] on button "Hip" at bounding box center [163, 77] width 23 height 12
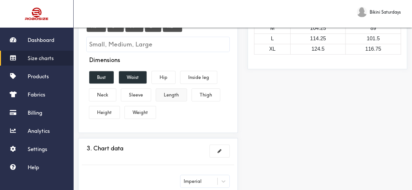
click at [176, 96] on button "Length" at bounding box center [171, 95] width 31 height 12
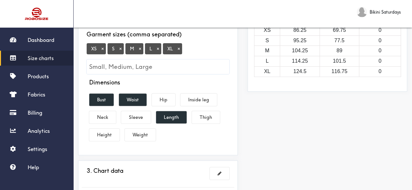
scroll to position [98, 0]
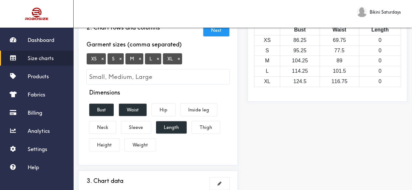
click at [179, 58] on button "×" at bounding box center [178, 59] width 7 height 6
click at [284, 122] on div "Preview Edit style This chart is manually assigned to products. cm in Bust Wais…" at bounding box center [326, 119] width 169 height 320
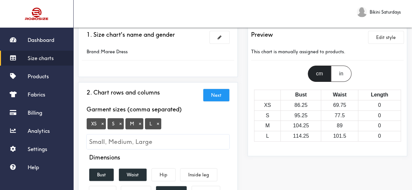
click at [335, 74] on div "in" at bounding box center [341, 74] width 20 height 16
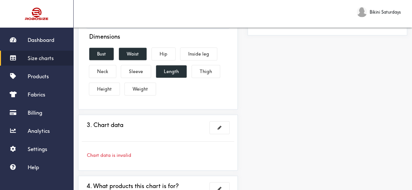
scroll to position [195, 0]
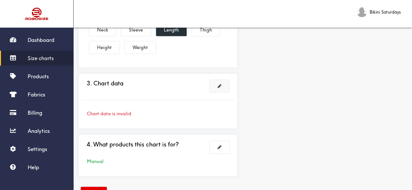
click at [219, 85] on span at bounding box center [219, 86] width 4 height 5
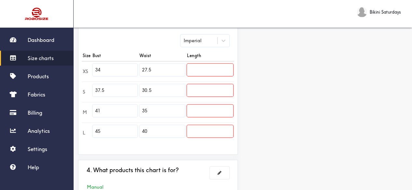
scroll to position [163, 0]
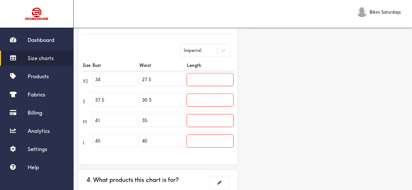
click at [113, 78] on input "34" at bounding box center [114, 80] width 45 height 12
paste input "26.8"
type input "26.8"
click at [106, 98] on input "37.5" at bounding box center [114, 100] width 45 height 12
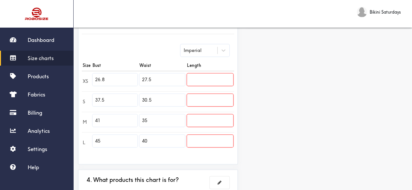
click at [106, 98] on input "37.5" at bounding box center [114, 100] width 45 height 12
paste input "28.3"
type input "28.3"
click at [110, 119] on input "41" at bounding box center [114, 121] width 45 height 12
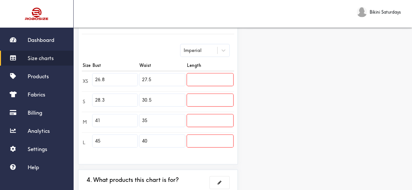
click at [110, 119] on input "41" at bounding box center [114, 121] width 45 height 12
paste input "29.9"
type input "29.9"
click at [101, 142] on input "45" at bounding box center [114, 141] width 45 height 12
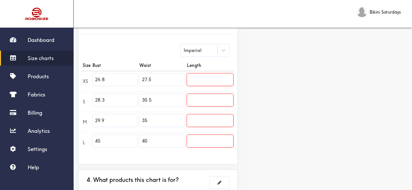
paste input "31."
type input "31.5"
click at [269, 118] on div "Preview Edit style This chart is manually assigned to products. cm in Bust Wais…" at bounding box center [326, 55] width 169 height 323
click at [205, 74] on input "text" at bounding box center [210, 80] width 46 height 12
paste input "48.8"
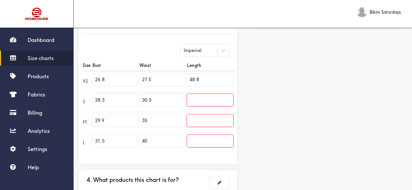
type input "48.8"
click at [290, 74] on div "Preview Edit style This chart is manually assigned to products. cm in Bust Wais…" at bounding box center [326, 55] width 169 height 323
click at [206, 94] on input "text" at bounding box center [210, 100] width 46 height 12
paste input "49.2"
type input "49.2"
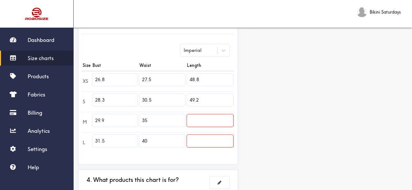
click at [297, 91] on div "Preview Edit style This chart is manually assigned to products. cm in Bust Wais…" at bounding box center [326, 55] width 169 height 323
click at [198, 118] on input "text" at bounding box center [210, 121] width 46 height 12
paste input "49.6"
type input "49.6"
click at [288, 106] on div "Preview Edit style This chart is manually assigned to products. cm in Bust Wais…" at bounding box center [326, 55] width 169 height 323
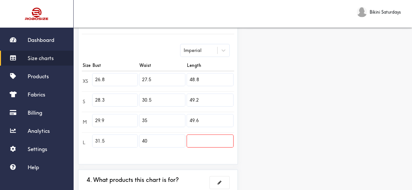
click at [211, 141] on input "text" at bounding box center [210, 141] width 46 height 12
paste input "50.0"
type input "50.0"
click at [312, 127] on div "Preview Edit style This chart is manually assigned to products. cm in Bust Wais…" at bounding box center [326, 55] width 169 height 323
click at [163, 74] on input "27.5" at bounding box center [162, 80] width 46 height 12
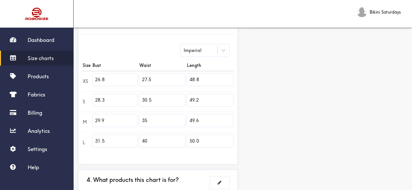
click at [163, 74] on input "27.5" at bounding box center [162, 80] width 46 height 12
paste input "6.0"
type input "26.0"
click at [264, 77] on div "Preview Edit style This chart is manually assigned to products. cm in Bust Wais…" at bounding box center [326, 55] width 169 height 323
click at [156, 101] on input "30.5" at bounding box center [162, 100] width 46 height 12
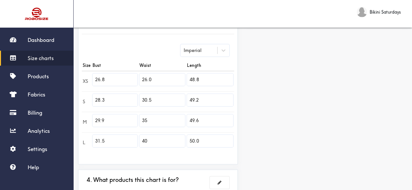
click at [156, 101] on input "30.5" at bounding box center [162, 100] width 46 height 12
paste input "27.6"
type input "27.6"
click at [263, 93] on div "Preview Edit style This chart is manually assigned to products. cm in Bust Wais…" at bounding box center [326, 55] width 169 height 323
click at [160, 120] on input "35" at bounding box center [162, 121] width 46 height 12
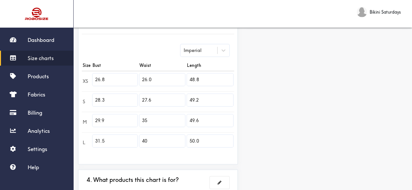
click at [160, 120] on input "35" at bounding box center [162, 121] width 46 height 12
paste input "29.1"
type input "29.1"
click at [271, 112] on div "Preview Edit style This chart is manually assigned to products. cm in Bust Wais…" at bounding box center [326, 55] width 169 height 323
click at [156, 144] on input "40" at bounding box center [162, 141] width 46 height 12
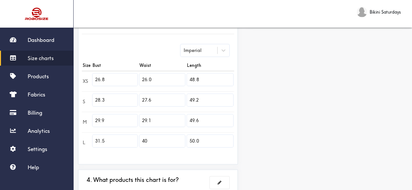
click at [156, 144] on input "40" at bounding box center [162, 141] width 46 height 12
paste input "30.7"
type input "30.7"
click at [294, 109] on div "Preview Edit style This chart is manually assigned to products. cm in Bust Wais…" at bounding box center [326, 55] width 169 height 323
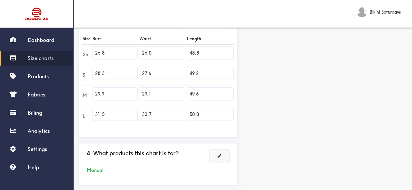
scroll to position [221, 0]
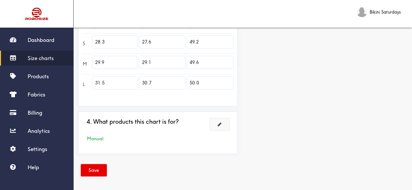
click at [218, 120] on button at bounding box center [219, 124] width 20 height 12
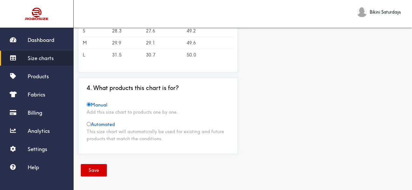
click at [90, 169] on button "Save" at bounding box center [94, 170] width 26 height 12
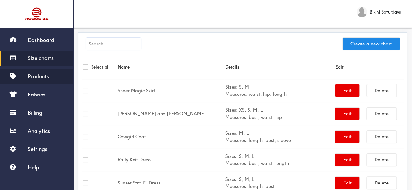
click at [47, 77] on span "Products" at bounding box center [38, 76] width 21 height 7
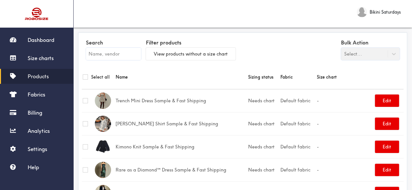
click at [110, 53] on input "text" at bounding box center [113, 54] width 55 height 12
paste input "Maree Dress"
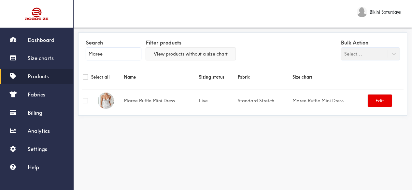
type input "Maree"
click at [190, 50] on button "View products without a size chart" at bounding box center [190, 54] width 89 height 12
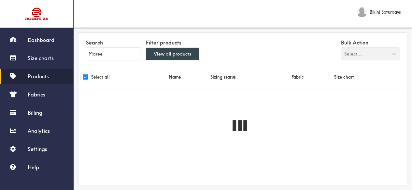
checkbox input "true"
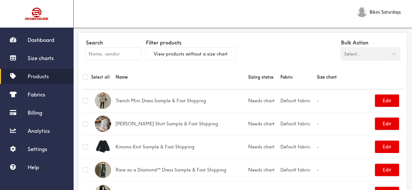
click at [108, 58] on input "text" at bounding box center [113, 54] width 55 height 12
paste input "Maree Dress"
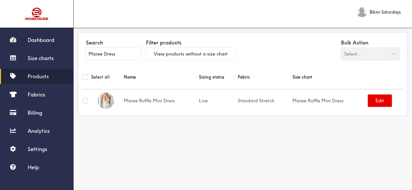
type input "Maree Dress"
